Goal: Communication & Community: Participate in discussion

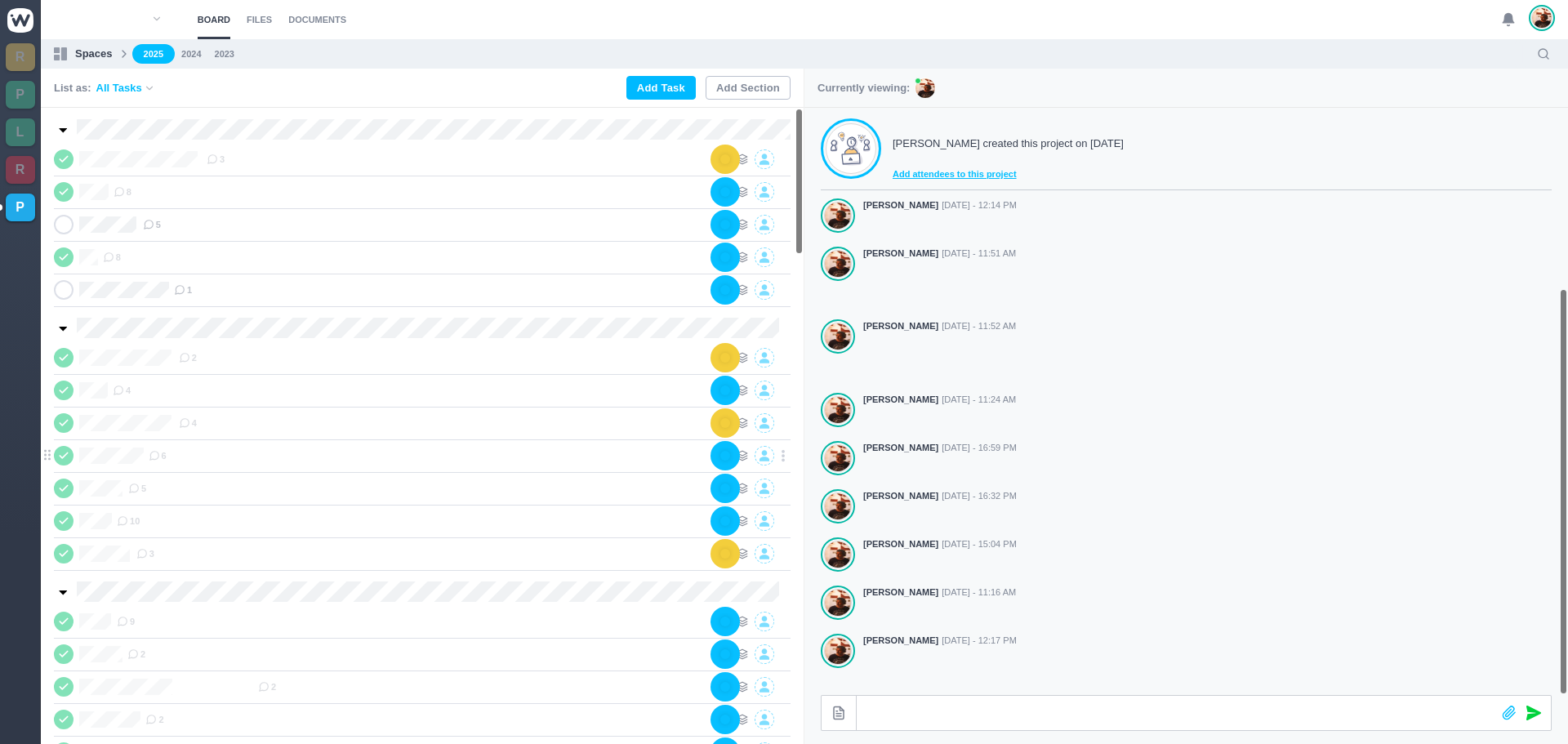
scroll to position [260, 0]
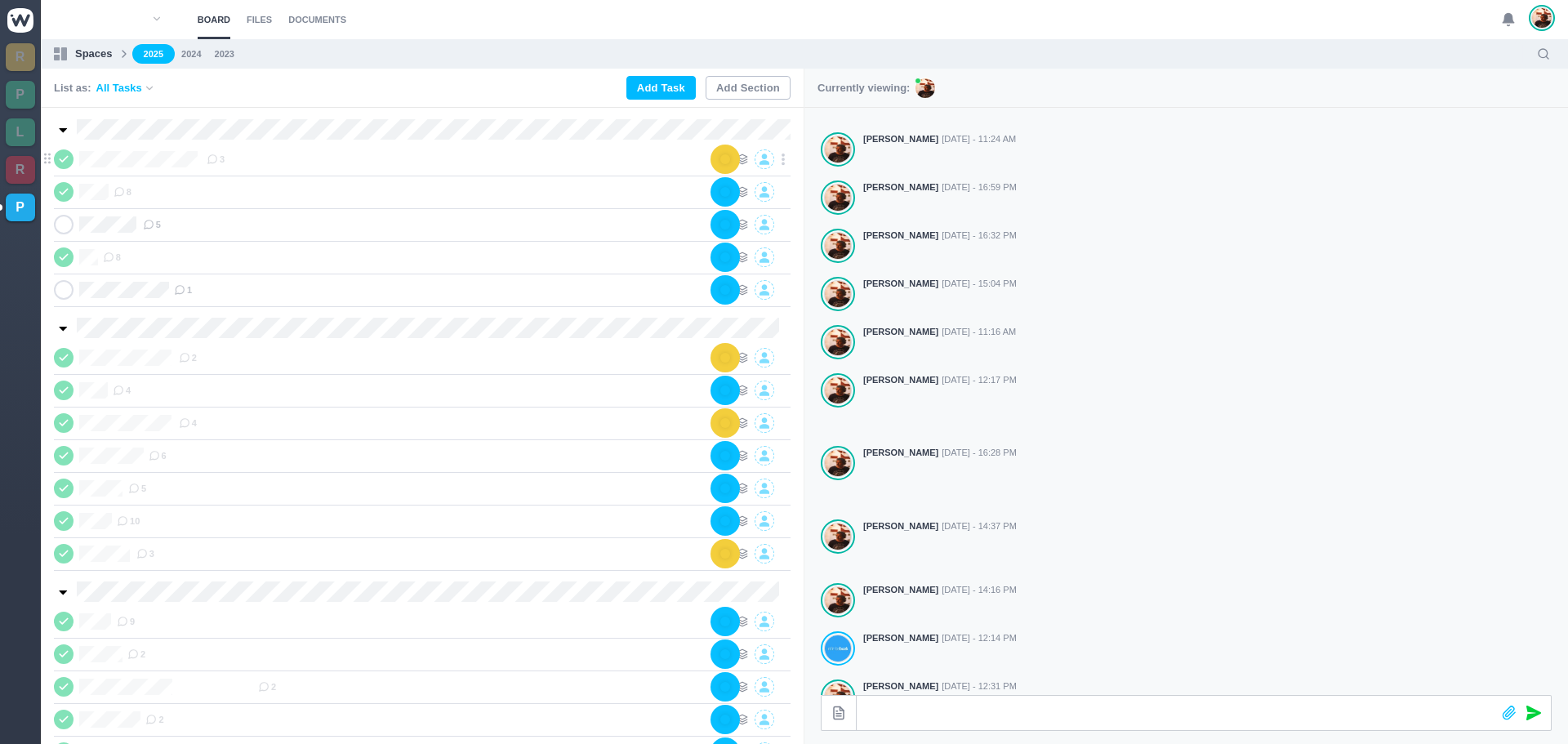
click at [66, 158] on use at bounding box center [64, 159] width 8 height 5
click at [285, 162] on div "3" at bounding box center [459, 159] width 505 height 19
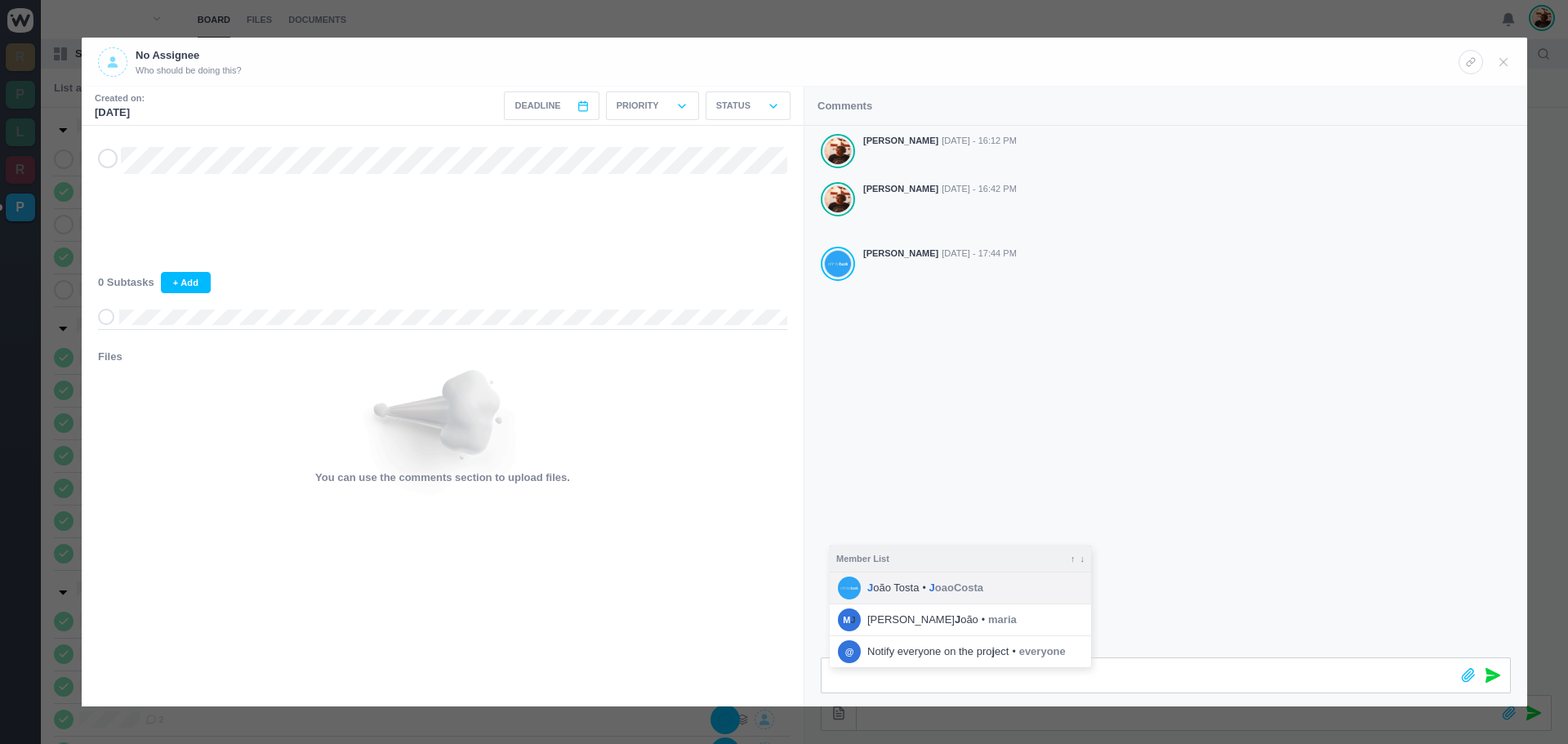
click at [970, 590] on span "J oaoCosta" at bounding box center [957, 587] width 54 height 16
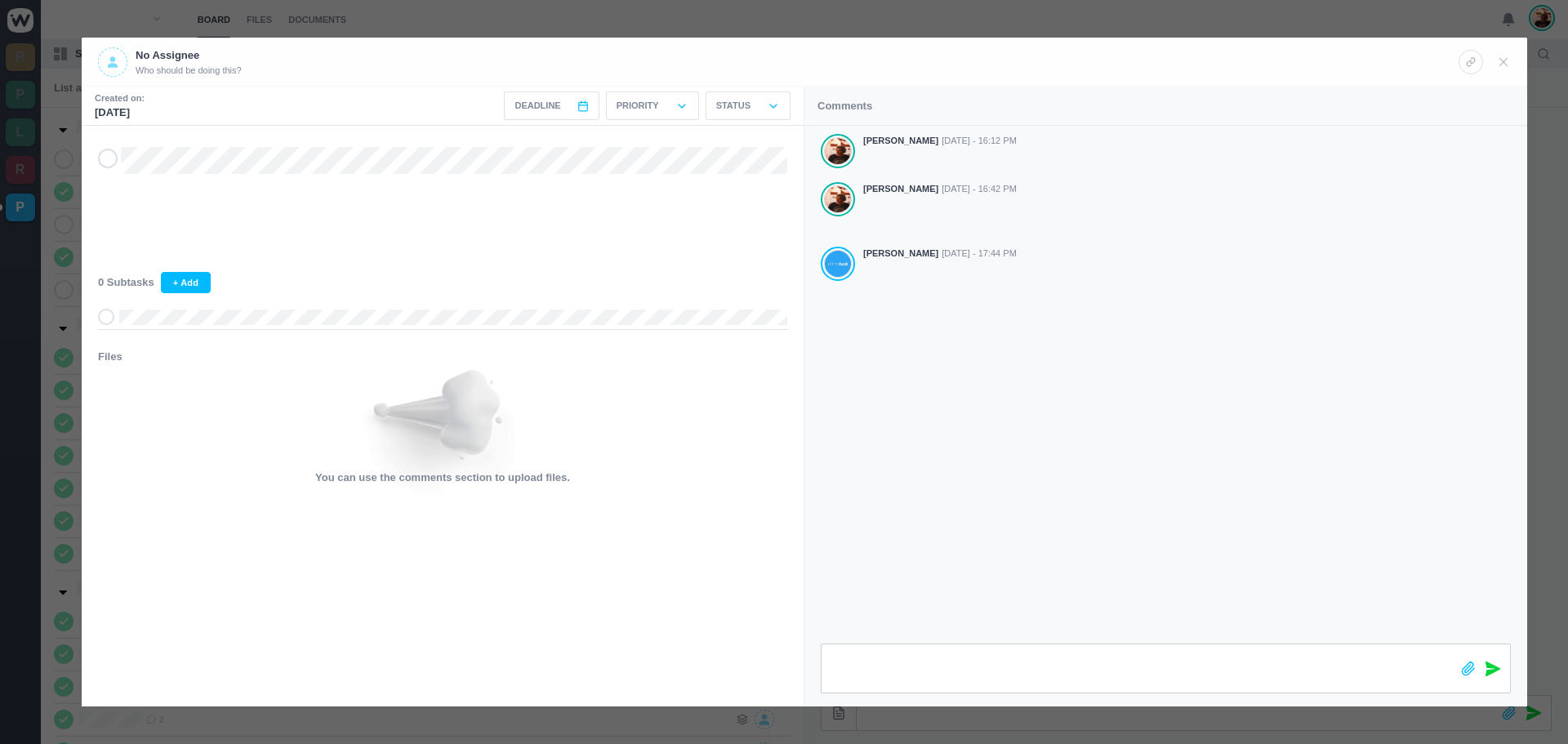
click at [1487, 667] on icon at bounding box center [1492, 668] width 14 height 14
click at [1508, 57] on icon at bounding box center [1503, 62] width 14 height 14
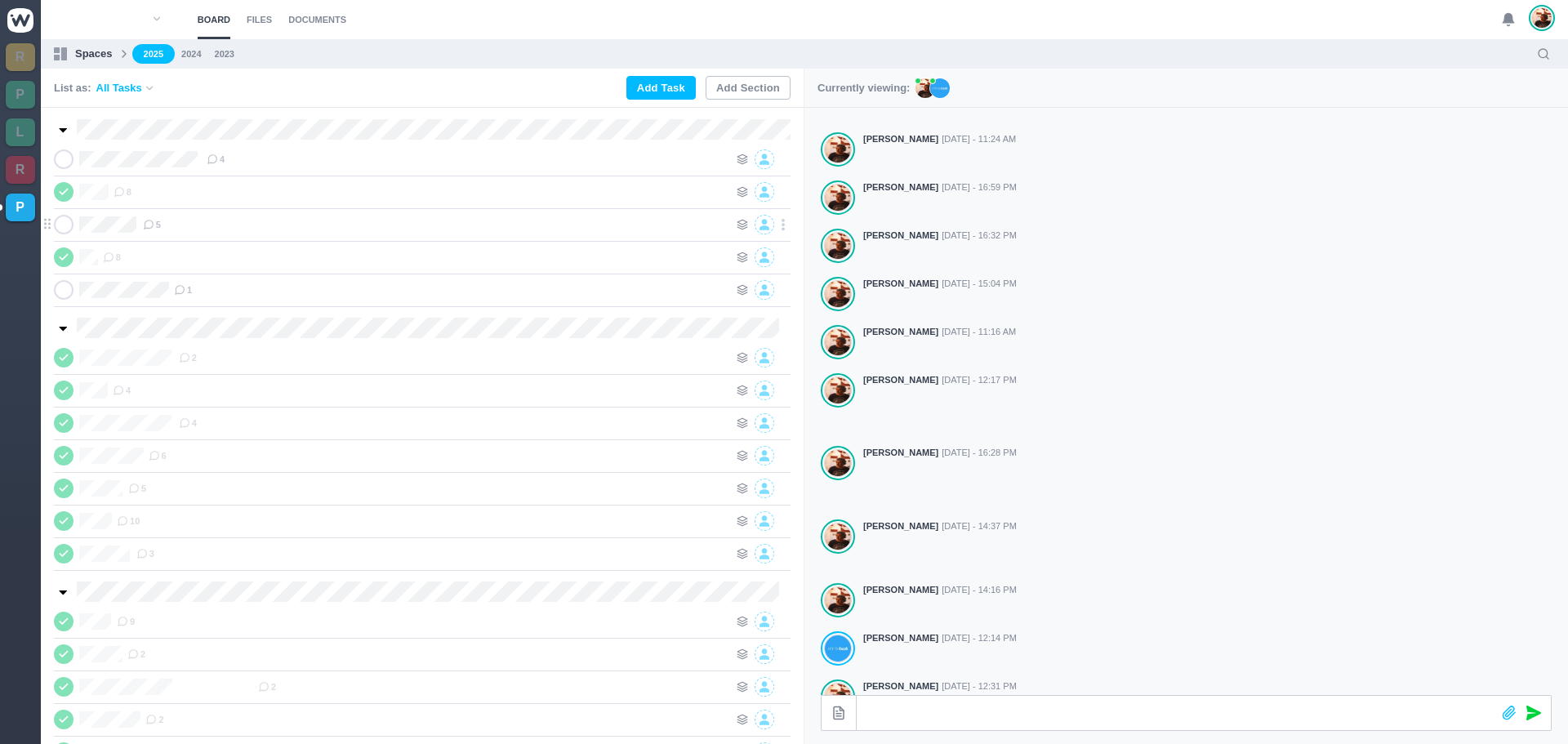
click at [235, 222] on div "5" at bounding box center [435, 225] width 585 height 19
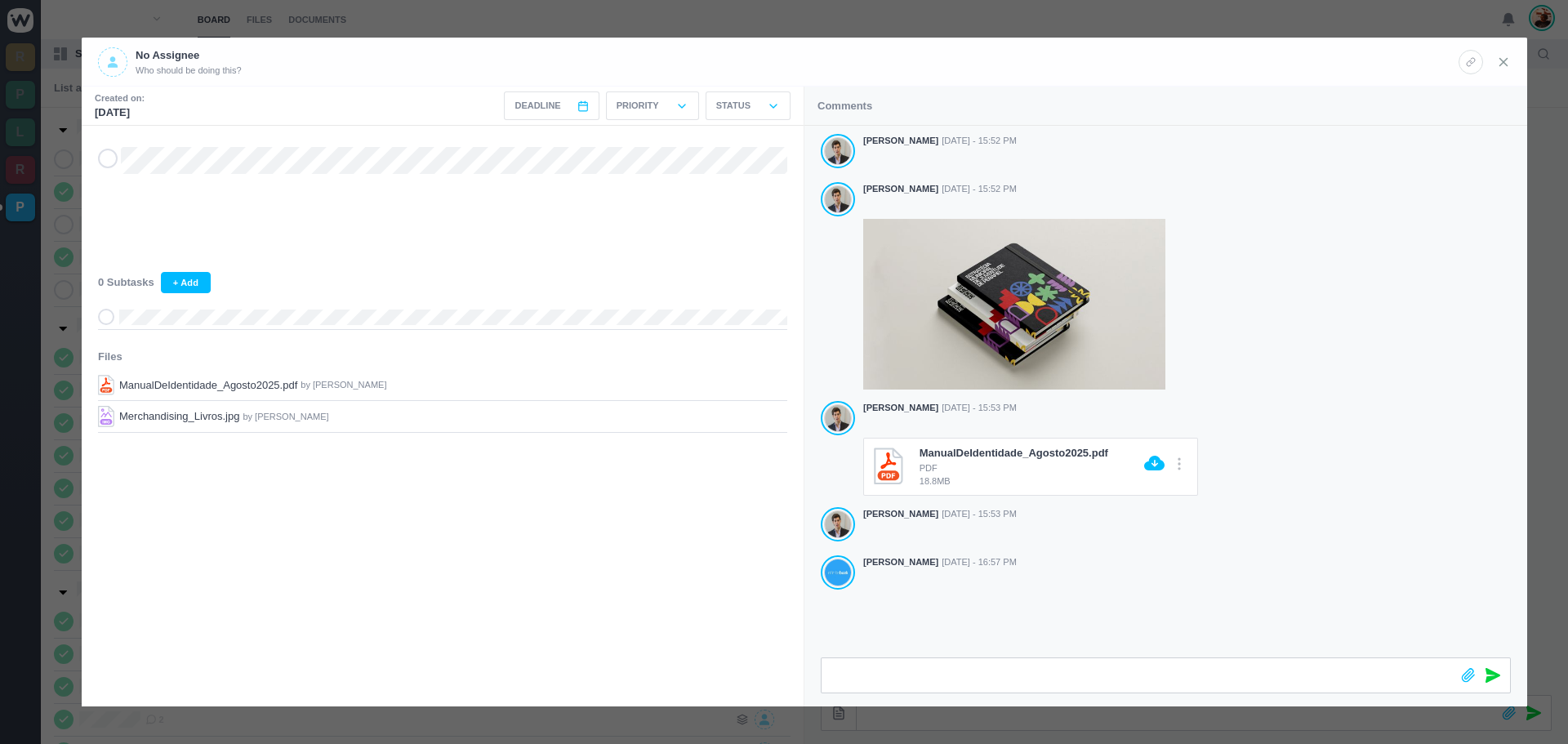
click at [1500, 57] on icon at bounding box center [1503, 62] width 14 height 14
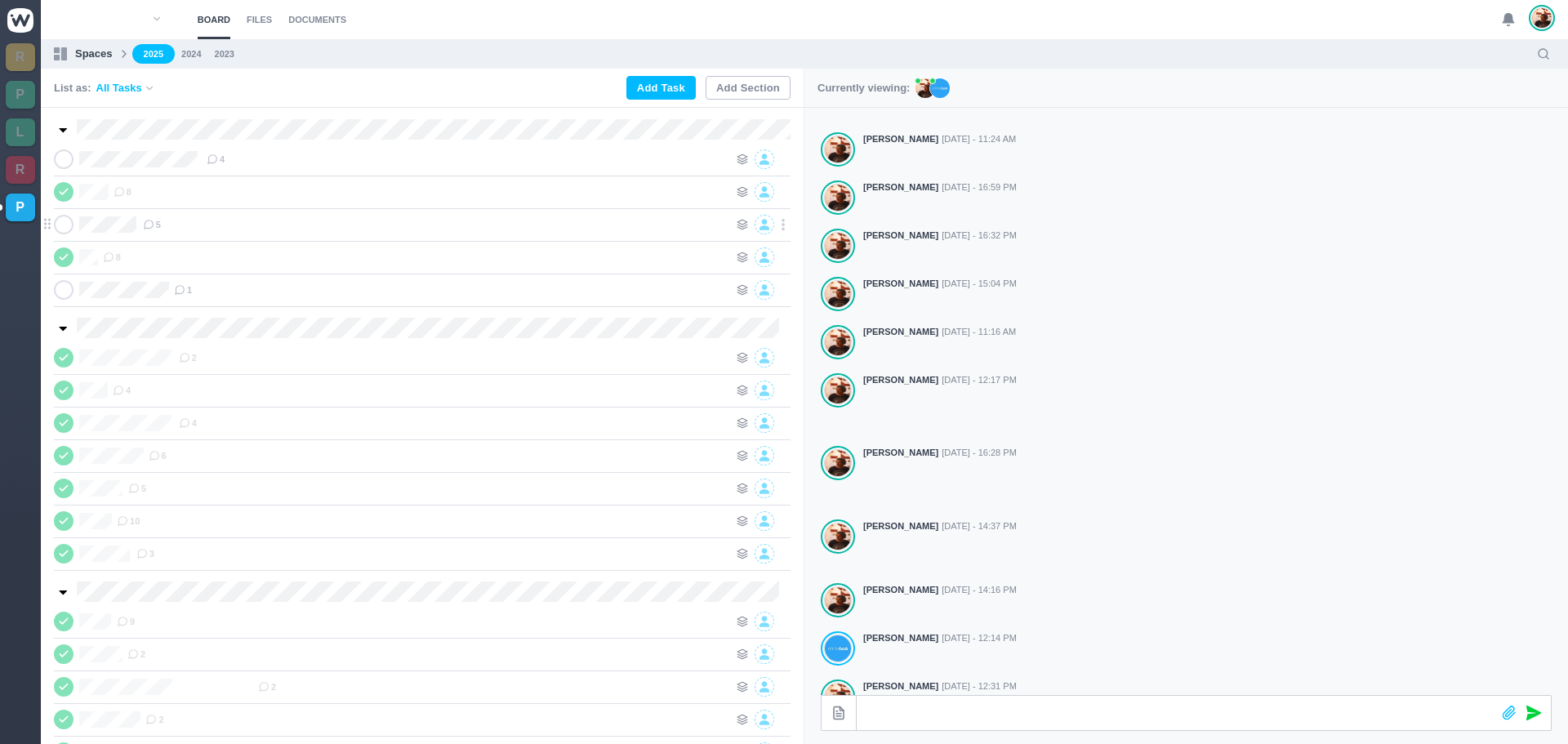
click at [67, 230] on span at bounding box center [64, 225] width 19 height 19
click at [1509, 18] on span "1" at bounding box center [1515, 13] width 16 height 16
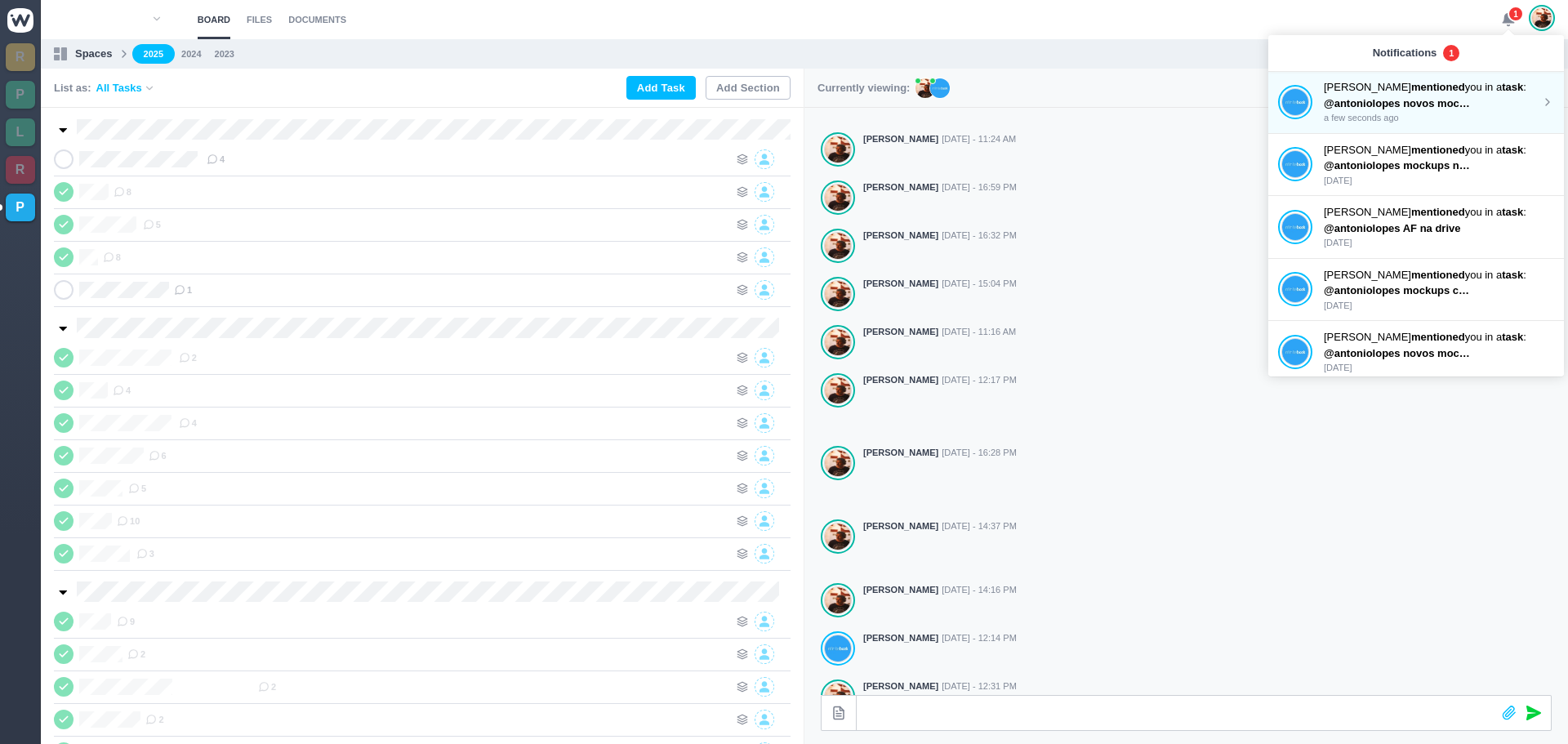
click at [1370, 89] on p "[PERSON_NAME] mentioned you in a task :" at bounding box center [1432, 87] width 217 height 16
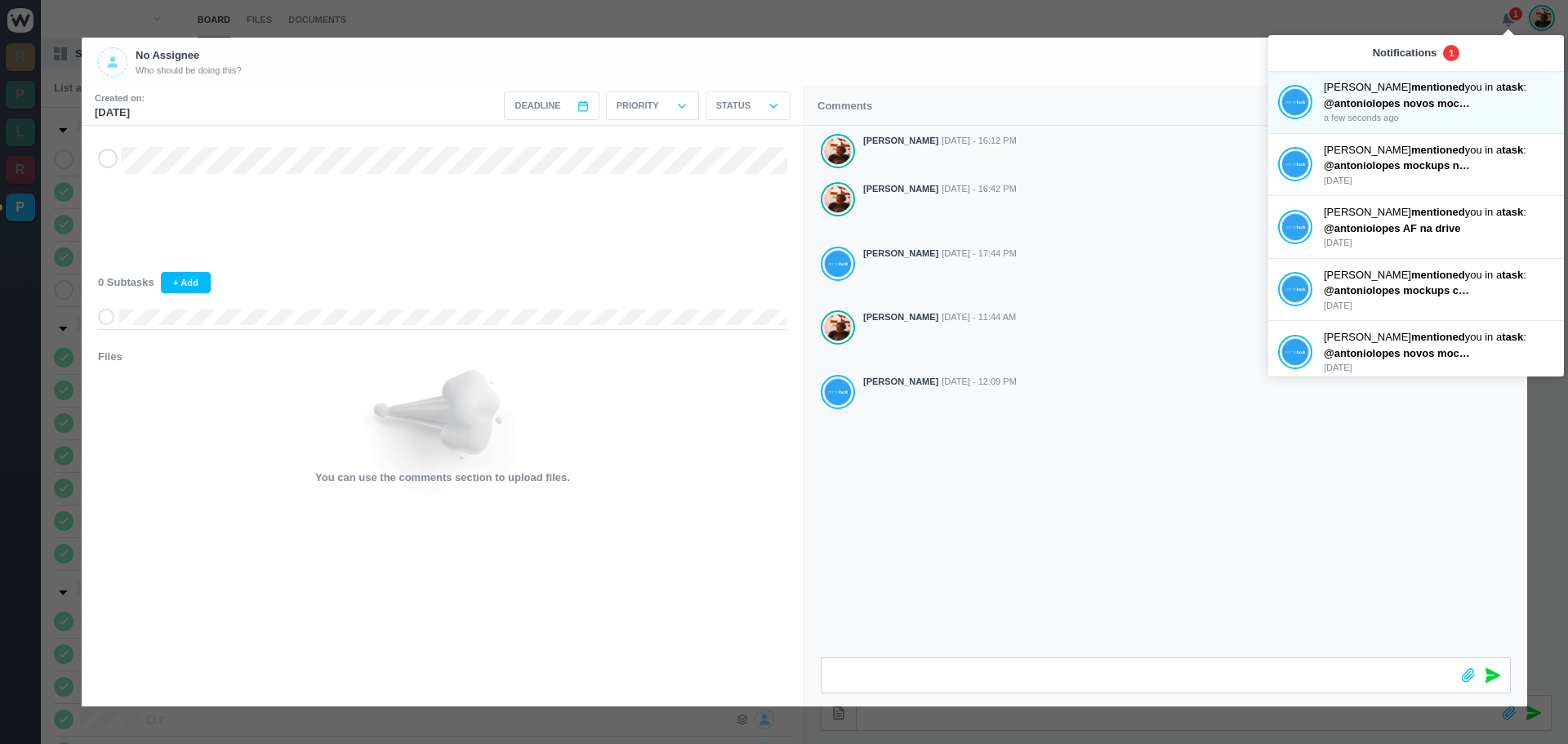
click at [109, 162] on icon at bounding box center [108, 158] width 14 height 12
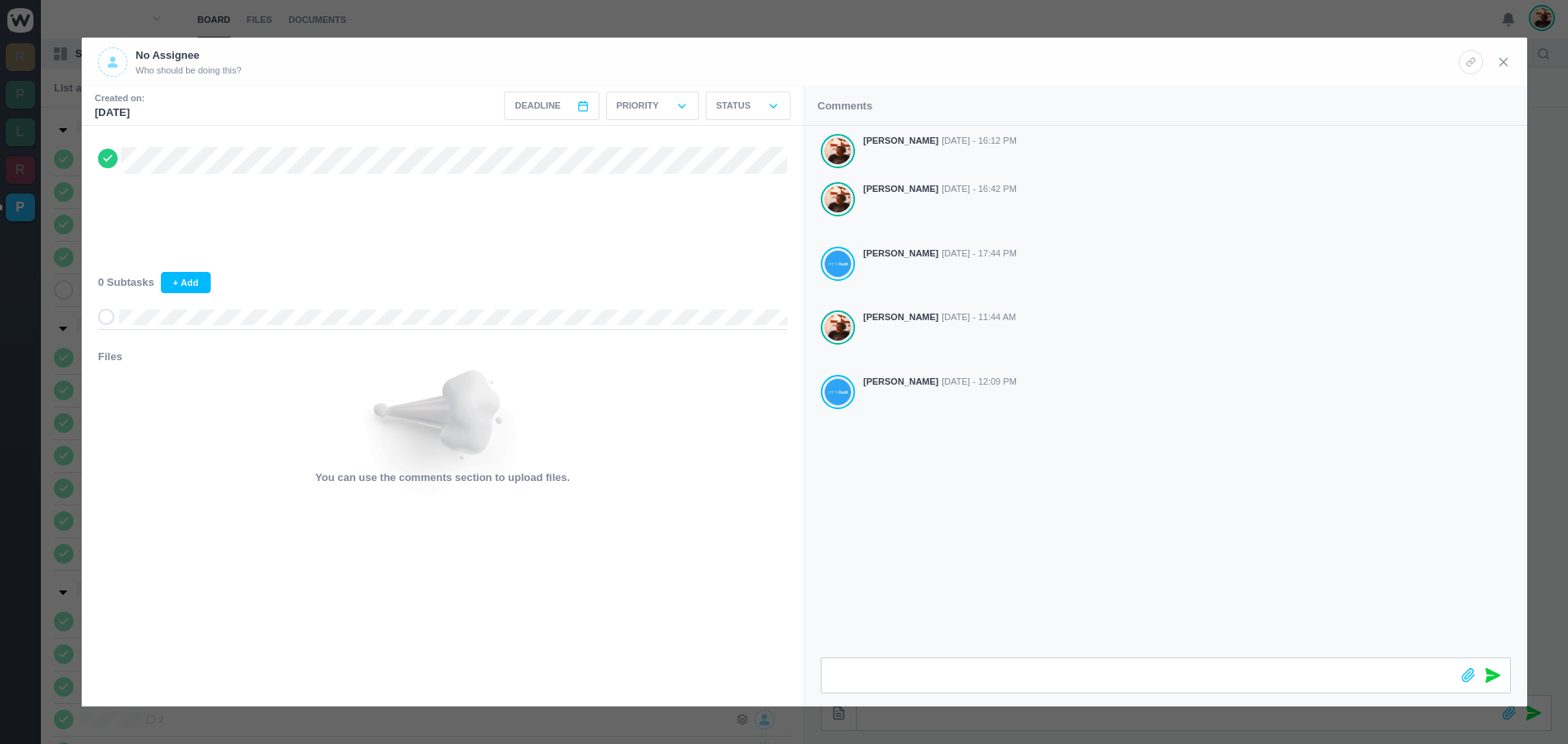
click at [1507, 63] on icon at bounding box center [1503, 62] width 14 height 14
